Goal: Information Seeking & Learning: Learn about a topic

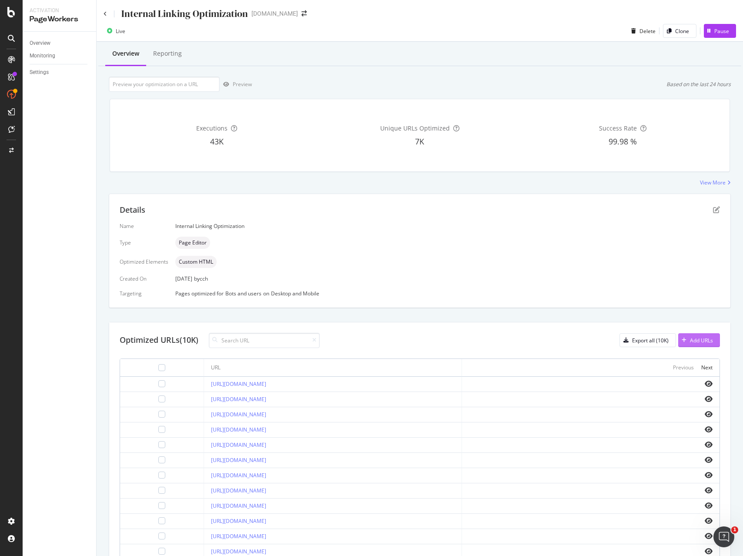
click at [692, 344] on div "Add URLs" at bounding box center [701, 340] width 23 height 7
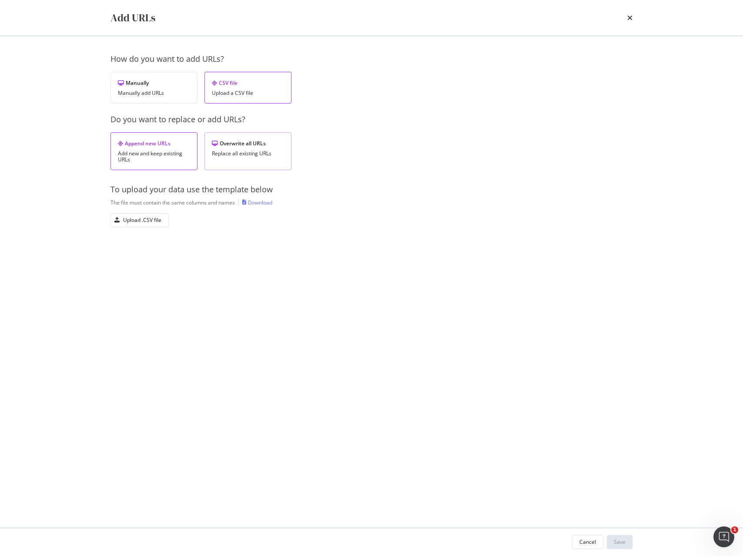
click at [233, 160] on div "Overwrite all URLs Replace all existing URLs" at bounding box center [248, 151] width 87 height 38
click at [631, 20] on icon "times" at bounding box center [630, 17] width 5 height 7
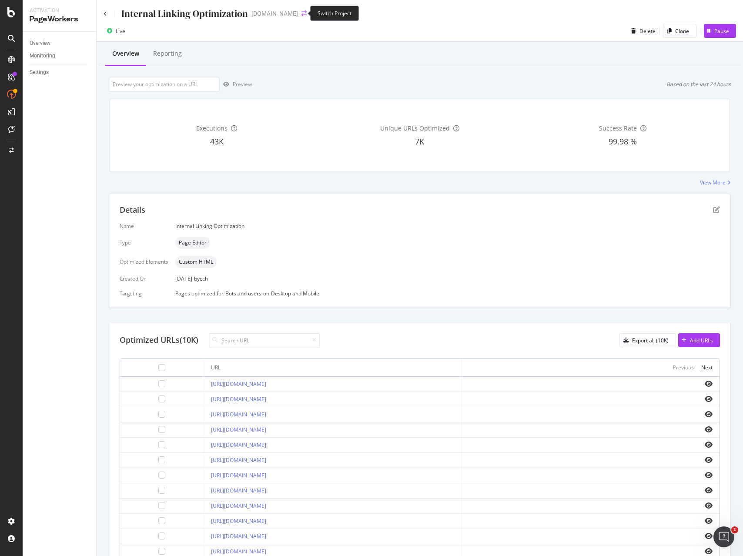
click at [302, 13] on icon "arrow-right-arrow-left" at bounding box center [304, 13] width 5 height 6
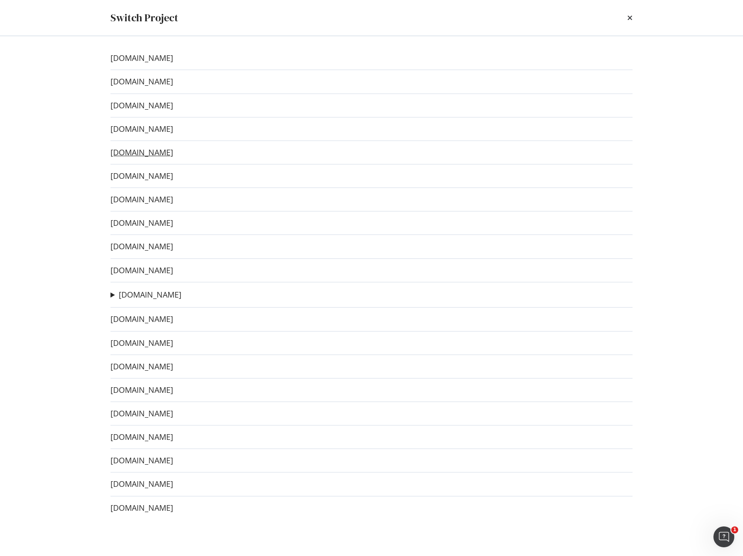
click at [154, 154] on link "[DOMAIN_NAME]" at bounding box center [142, 152] width 63 height 9
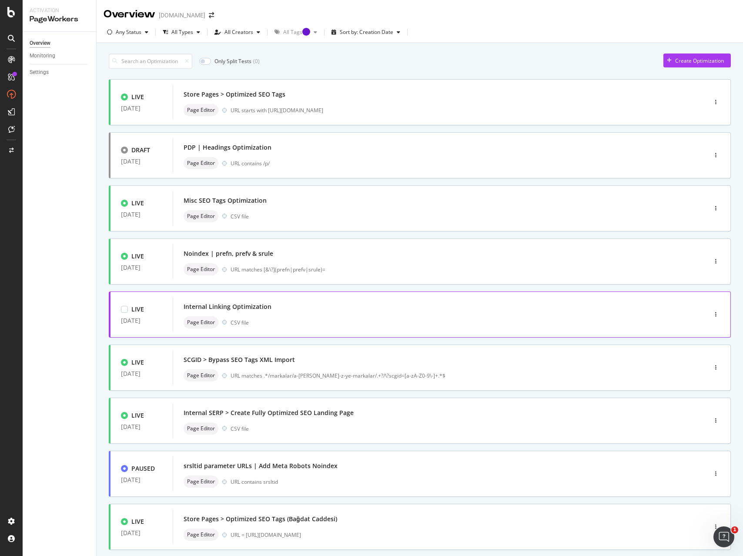
click at [284, 304] on div "Internal Linking Optimization" at bounding box center [427, 307] width 487 height 12
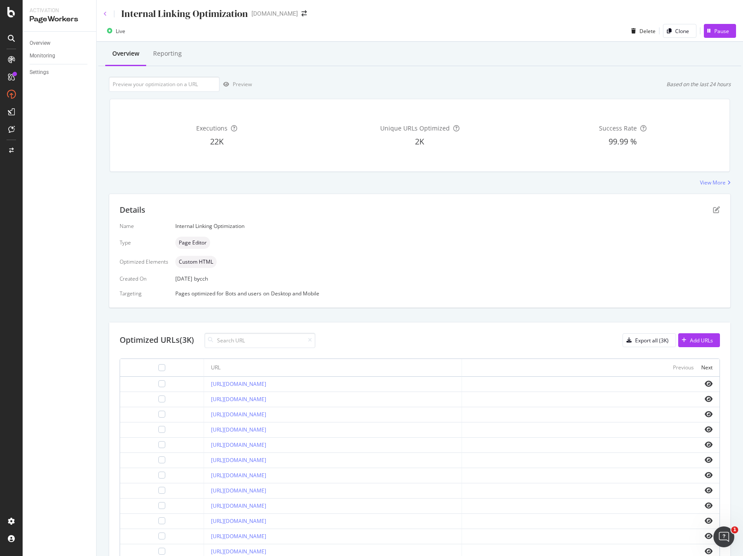
click at [105, 13] on icon at bounding box center [105, 13] width 3 height 5
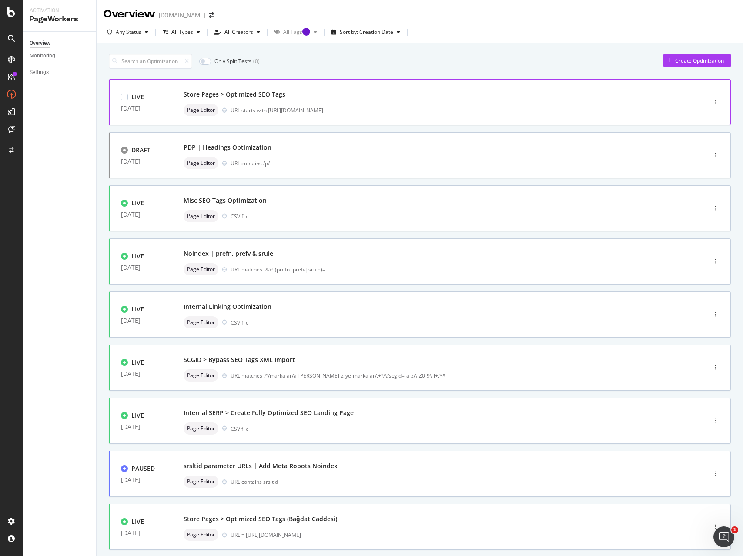
click at [438, 99] on div "Store Pages > Optimized SEO Tags" at bounding box center [427, 94] width 487 height 12
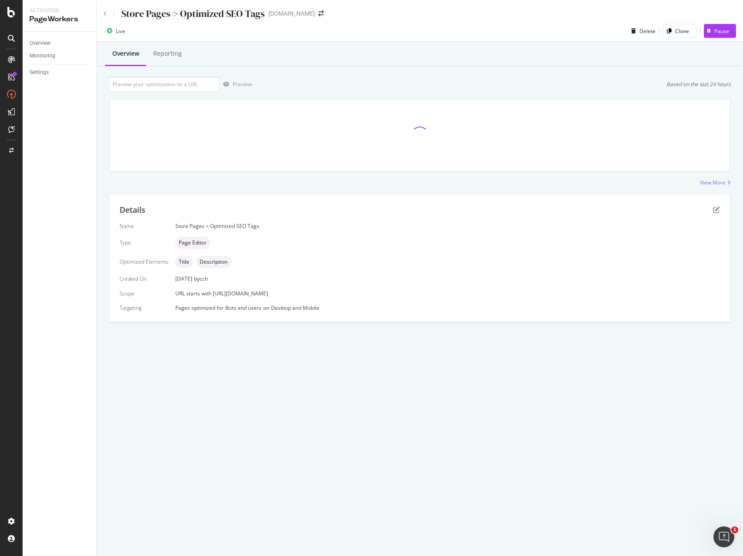
click at [104, 12] on icon at bounding box center [105, 13] width 3 height 5
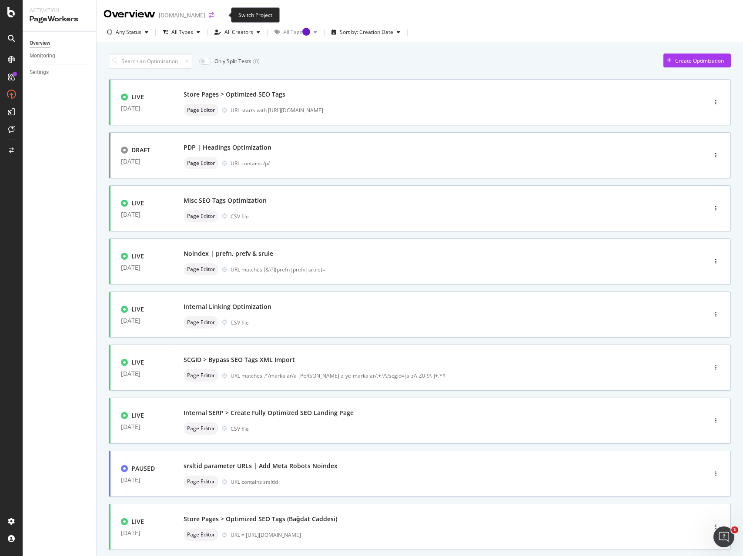
click at [214, 14] on icon "arrow-right-arrow-left" at bounding box center [211, 15] width 5 height 6
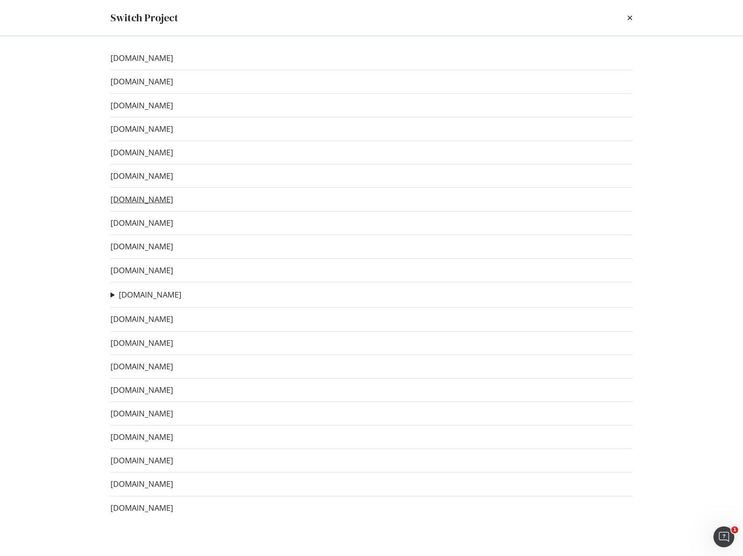
click at [150, 199] on link "[DOMAIN_NAME]" at bounding box center [142, 199] width 63 height 9
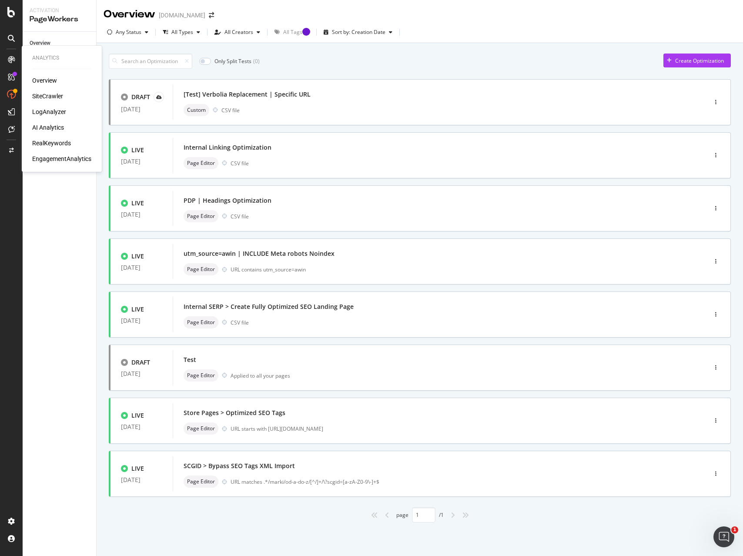
click at [46, 94] on div "SiteCrawler" at bounding box center [47, 96] width 31 height 9
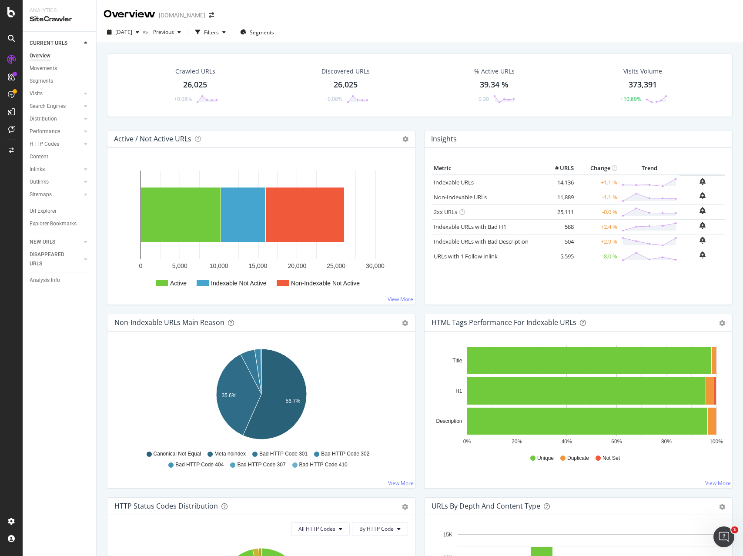
click at [418, 235] on div "Active / Not Active URLs Chart (by Value) Chart (by Percentage) Table Expand Ex…" at bounding box center [261, 222] width 317 height 184
click at [34, 169] on div "Inlinks" at bounding box center [37, 169] width 15 height 9
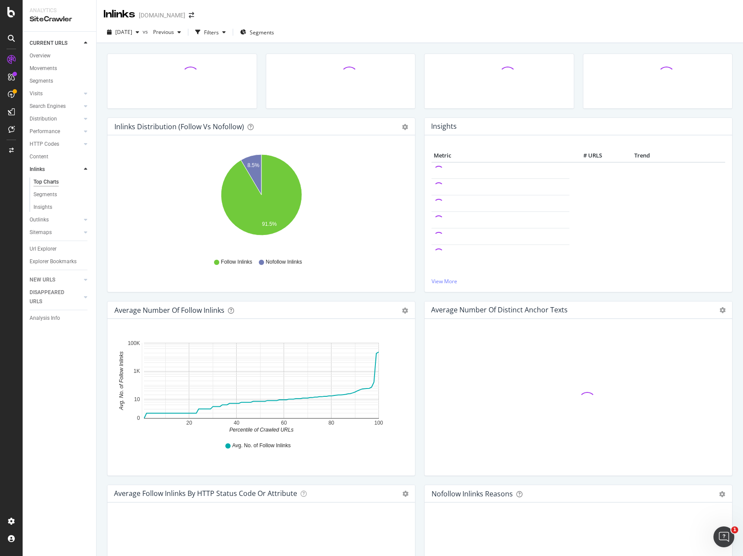
click at [104, 178] on div "Inlinks Distribution (Follow vs Nofollow) Pie Table Export as CSV Add to Custom…" at bounding box center [261, 210] width 317 height 184
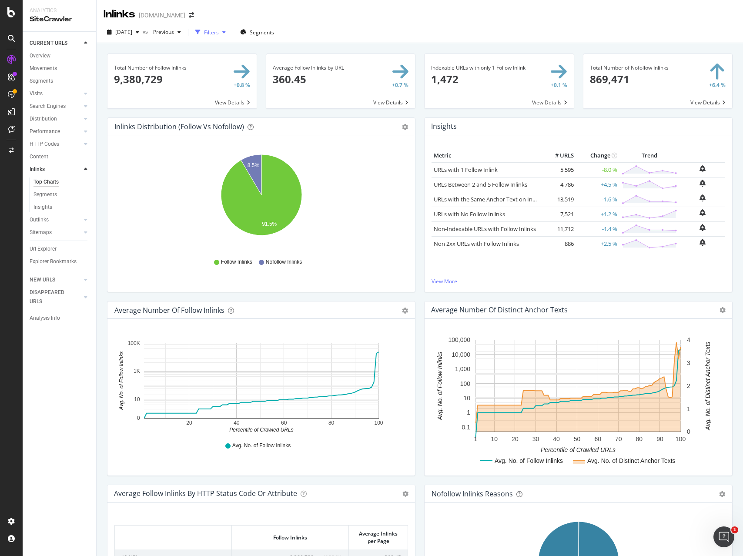
click at [226, 31] on icon "button" at bounding box center [223, 32] width 3 height 5
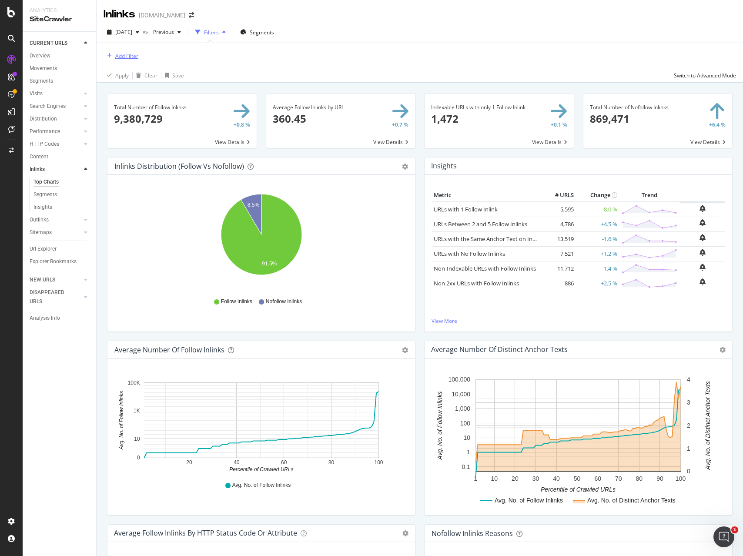
click at [133, 58] on div "Add Filter" at bounding box center [126, 55] width 23 height 7
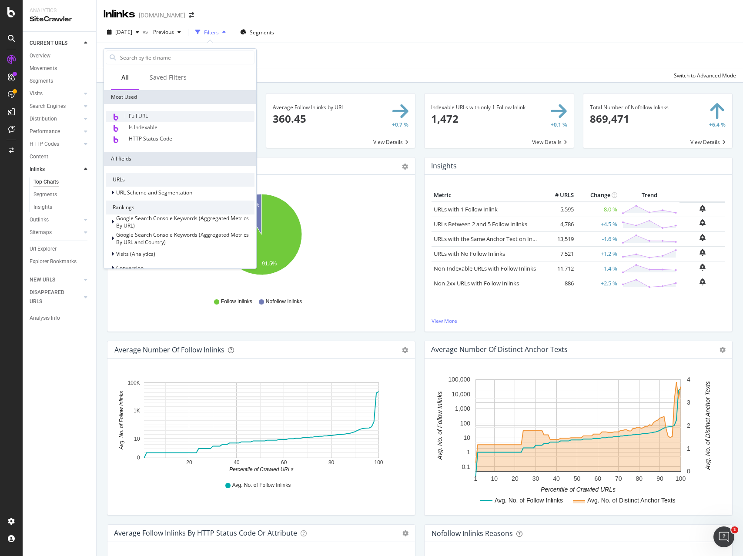
click at [141, 119] on span "Full URL" at bounding box center [138, 115] width 19 height 7
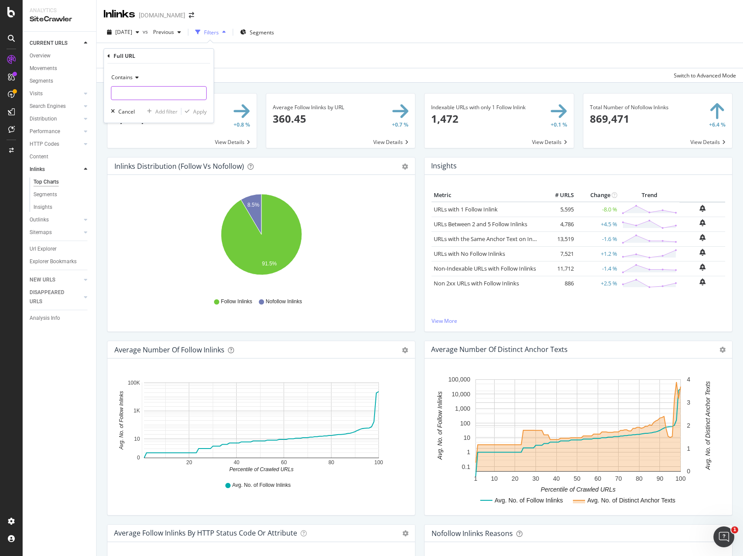
click at [161, 95] on input "text" at bounding box center [158, 93] width 95 height 14
type input "?q="
click at [171, 109] on div "Add filter" at bounding box center [166, 111] width 22 height 7
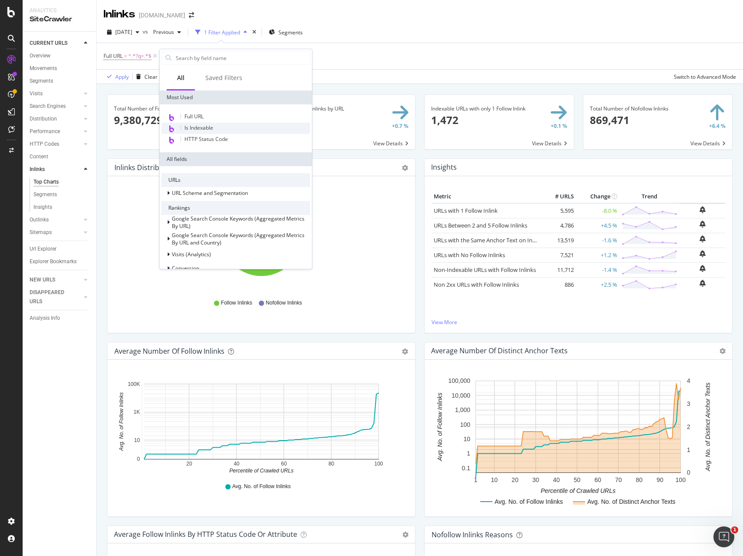
click at [202, 129] on span "Is Indexable" at bounding box center [199, 127] width 29 height 7
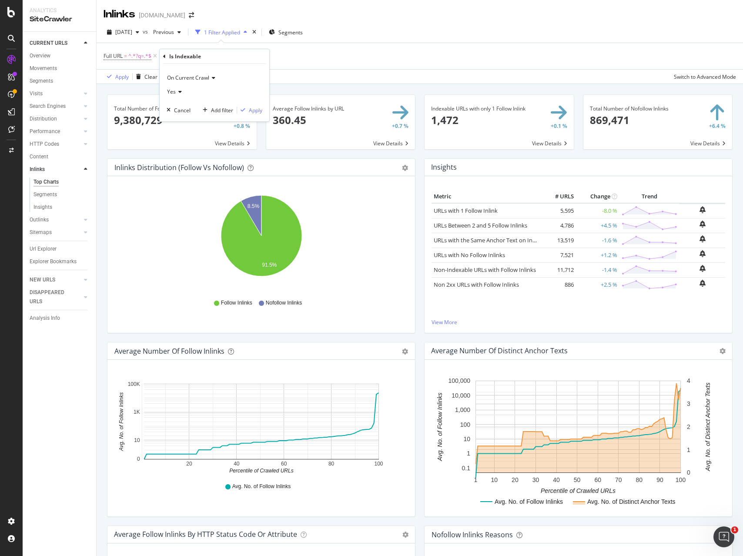
click at [262, 111] on div "On Current Crawl Yes Cancel Add filter Apply" at bounding box center [215, 92] width 110 height 57
click at [254, 110] on div "Apply" at bounding box center [255, 110] width 13 height 7
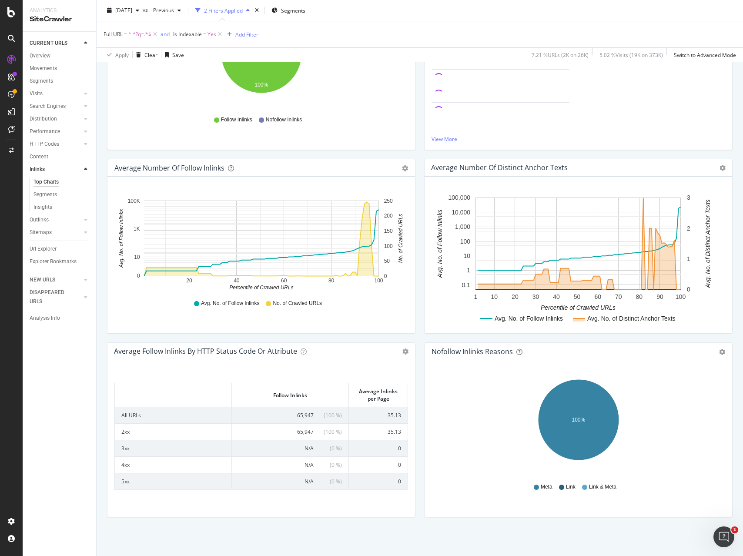
scroll to position [184, 0]
click at [48, 205] on div "Insights" at bounding box center [43, 207] width 19 height 9
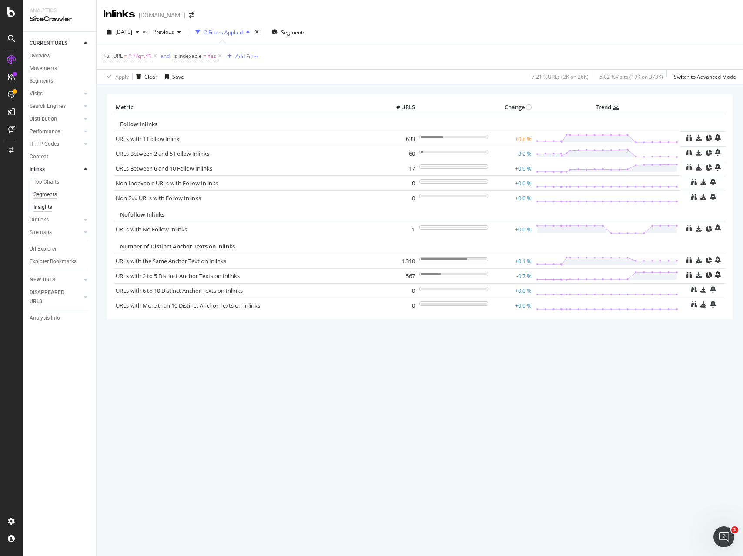
click at [44, 194] on div "Segments" at bounding box center [46, 194] width 24 height 9
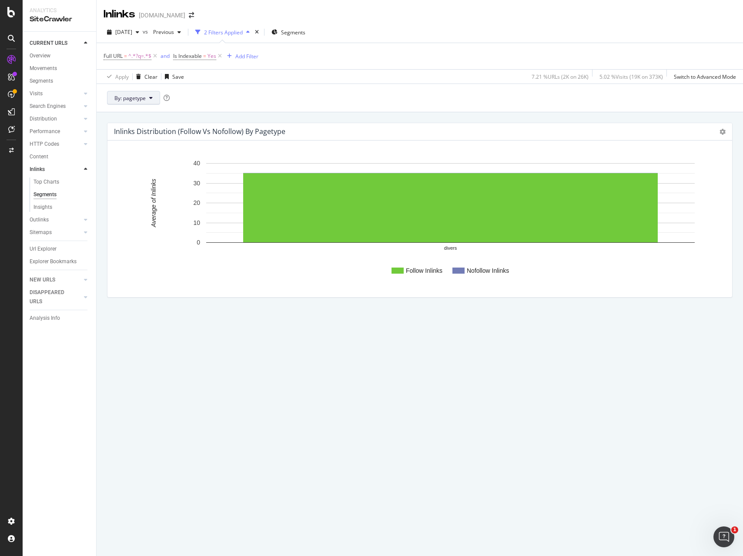
click at [153, 101] on button "By: pagetype" at bounding box center [133, 98] width 53 height 14
click at [255, 96] on div "Picking the relevant segment allows you to split your reports based on a specif…" at bounding box center [238, 113] width 131 height 38
click at [50, 181] on div "Top Charts" at bounding box center [47, 182] width 26 height 9
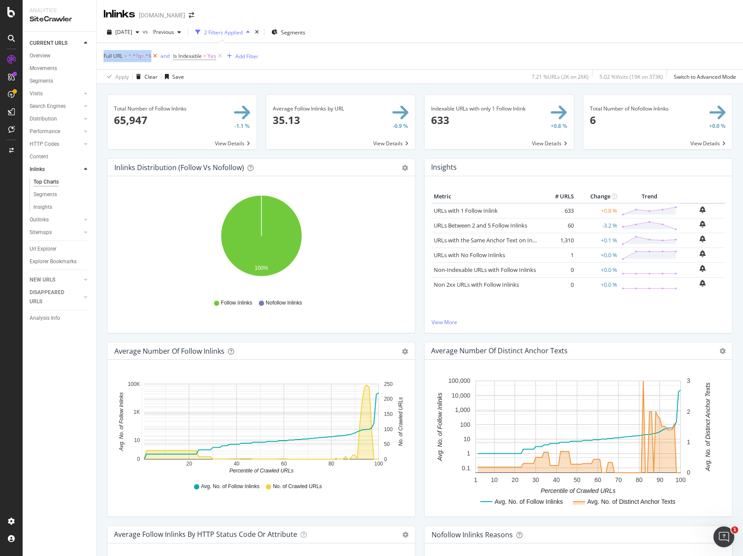
drag, startPoint x: 109, startPoint y: 56, endPoint x: 151, endPoint y: 59, distance: 42.7
click at [151, 59] on div "Full URL = ^.*?q=.*$ and Is Indexable = Yes Add Filter Apply Clear Save 7.21 % …" at bounding box center [420, 63] width 647 height 41
copy span "Full URL = ^.*?q=.*$"
click at [176, 66] on div "Full URL = ^.*?q=.*$ and Is Indexable = Yes Add Filter" at bounding box center [420, 56] width 633 height 26
drag, startPoint x: 144, startPoint y: 56, endPoint x: 138, endPoint y: 56, distance: 6.1
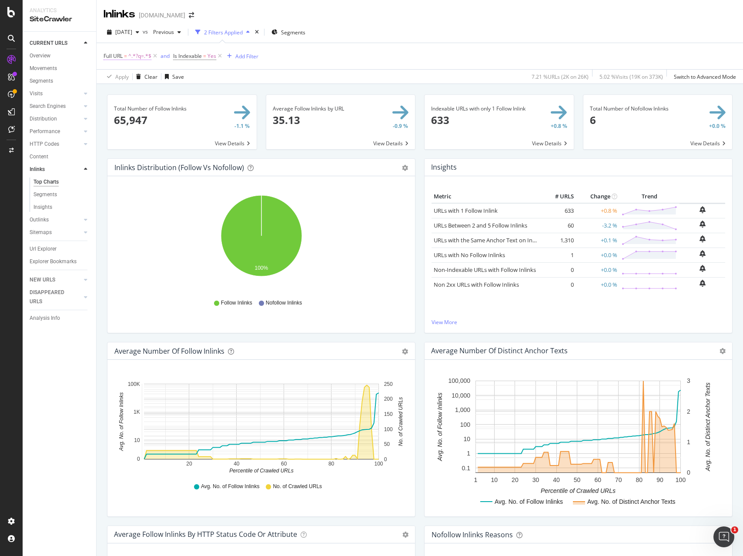
click at [138, 56] on span "Full URL = ^.*?q=.*$" at bounding box center [131, 56] width 55 height 12
